Goal: Information Seeking & Learning: Learn about a topic

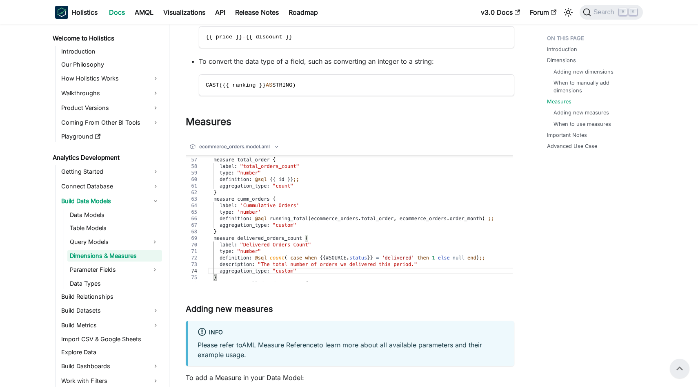
scroll to position [1322, 0]
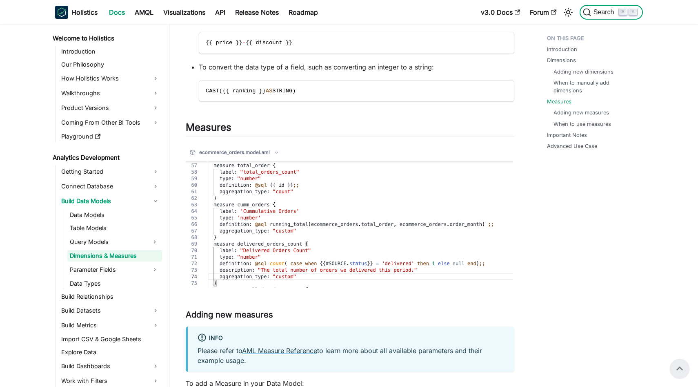
click at [605, 15] on span "Search" at bounding box center [605, 12] width 28 height 7
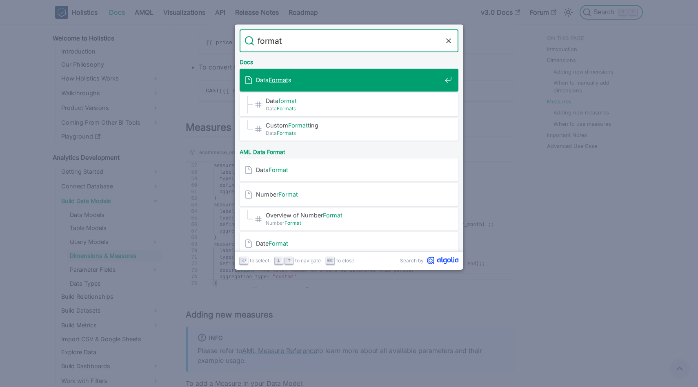
type input "format"
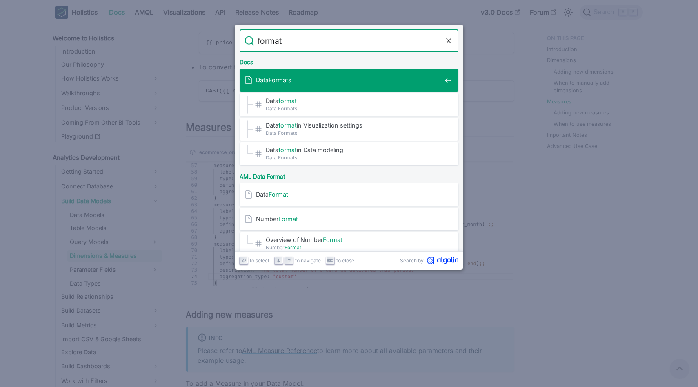
click at [312, 77] on span "Data Formats" at bounding box center [348, 80] width 185 height 8
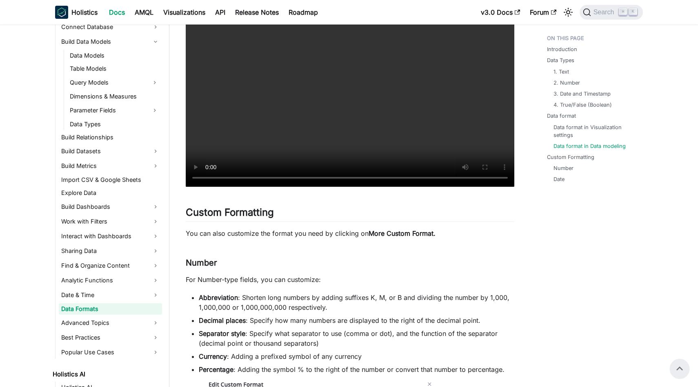
scroll to position [1601, 0]
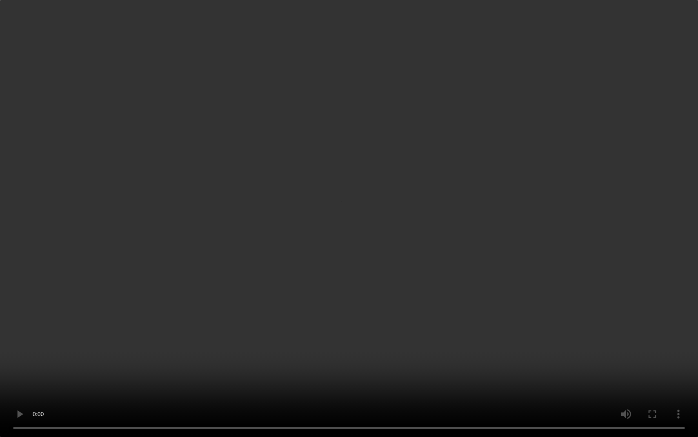
click at [234, 270] on video "Your browser does not support embedding video, but you can download it ." at bounding box center [349, 218] width 698 height 437
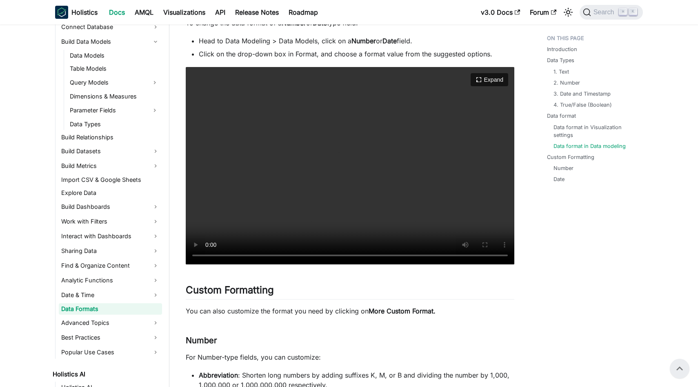
click at [337, 176] on video "Your browser does not support embedding video, but you can download it ." at bounding box center [350, 165] width 329 height 197
click at [494, 72] on div "Your browser does not support embedding video, but you can download it . Expand" at bounding box center [350, 165] width 329 height 197
click at [493, 74] on button "Expand" at bounding box center [490, 80] width 40 height 14
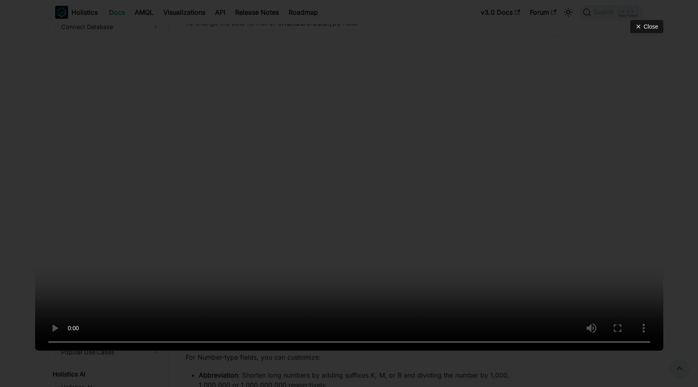
click at [86, 290] on video at bounding box center [349, 193] width 628 height 314
click at [220, 188] on video at bounding box center [349, 193] width 628 height 314
